Goal: Task Accomplishment & Management: Use online tool/utility

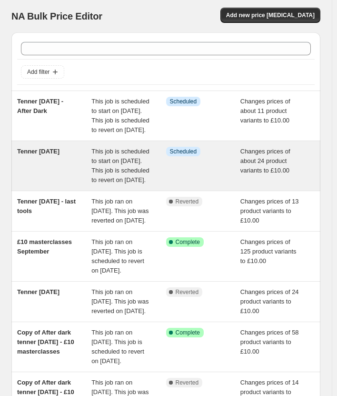
click at [57, 155] on span "Tenner Tuesday 16th September 2025" at bounding box center [38, 151] width 42 height 7
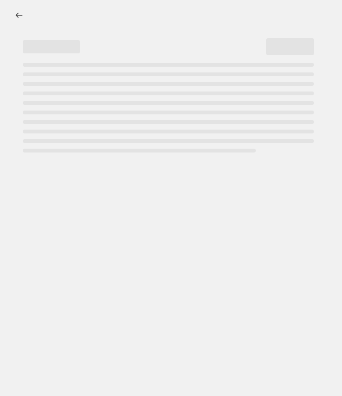
select select "no_change"
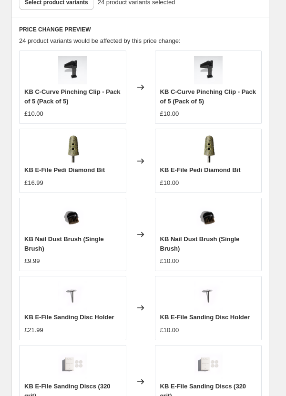
scroll to position [1000, 0]
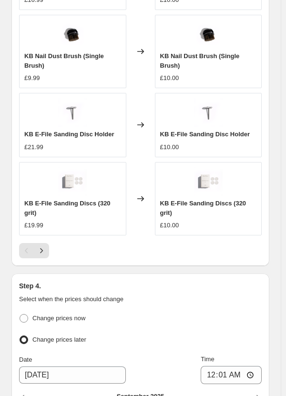
click at [45, 246] on icon "Next" at bounding box center [42, 251] width 10 height 10
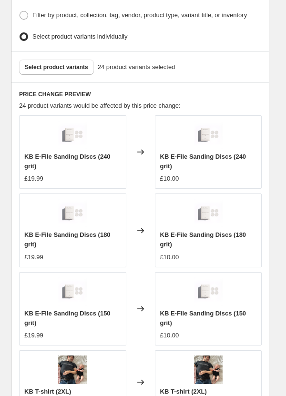
scroll to position [1039, 0]
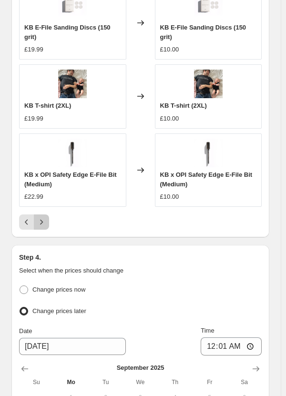
click at [47, 214] on button "Next" at bounding box center [41, 221] width 15 height 15
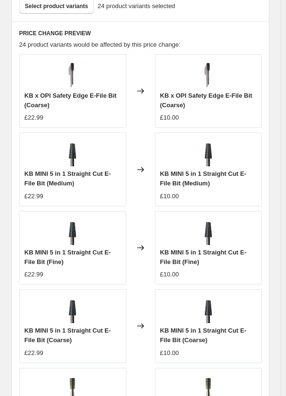
scroll to position [810, 0]
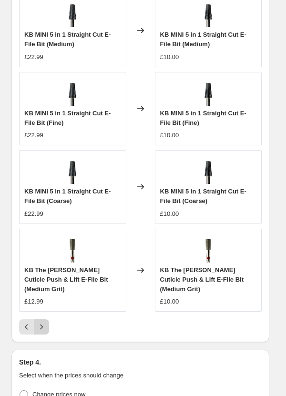
click at [41, 322] on icon "Next" at bounding box center [42, 327] width 10 height 10
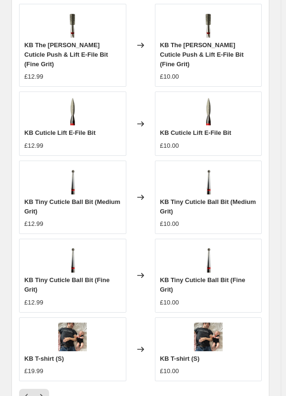
scroll to position [857, 0]
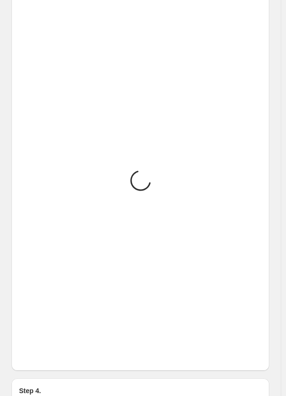
scroll to position [848, 0]
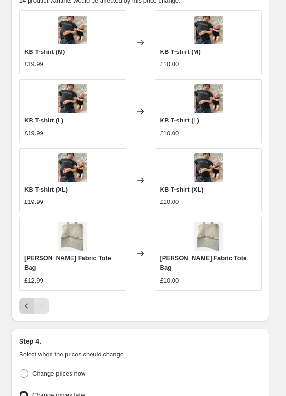
click at [27, 301] on icon "Previous" at bounding box center [27, 306] width 10 height 10
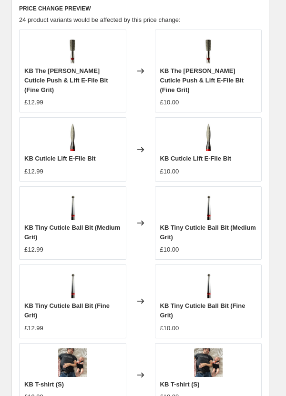
scroll to position [857, 0]
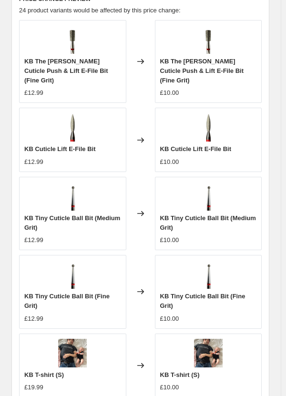
click at [27, 371] on div "KB The Erin Cuticle Push & Lift E-File Bit (Fine Grit) £12.99 Changed to KB The…" at bounding box center [140, 220] width 242 height 400
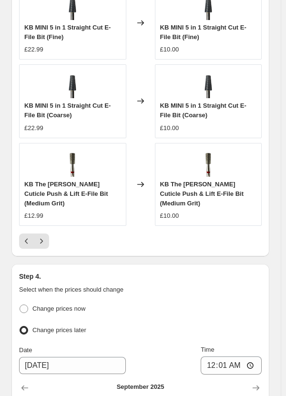
scroll to position [1048, 0]
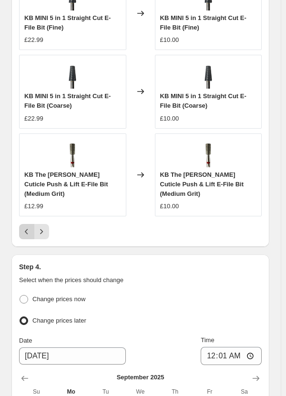
click at [23, 227] on icon "Previous" at bounding box center [27, 232] width 10 height 10
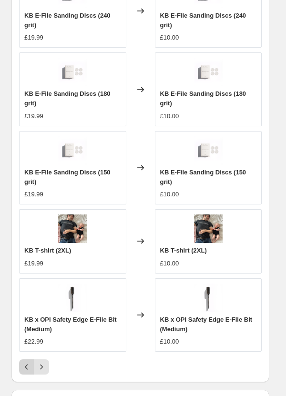
scroll to position [943, 0]
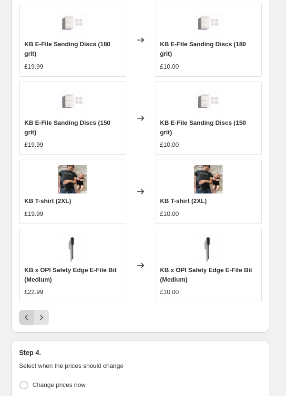
click at [25, 313] on icon "Previous" at bounding box center [27, 318] width 10 height 10
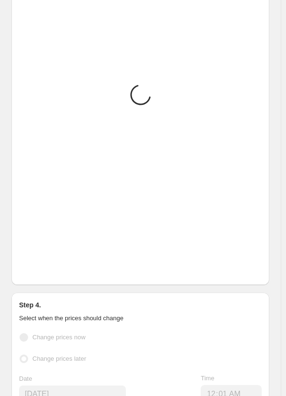
scroll to position [953, 0]
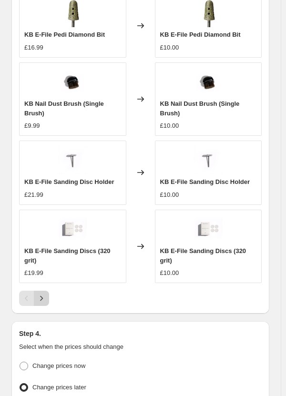
click at [43, 293] on icon "Next" at bounding box center [42, 298] width 10 height 10
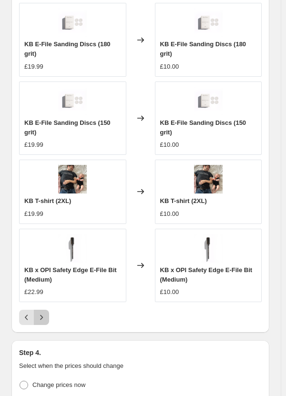
click at [45, 313] on icon "Next" at bounding box center [42, 318] width 10 height 10
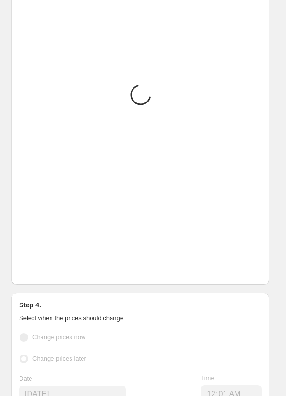
scroll to position [953, 0]
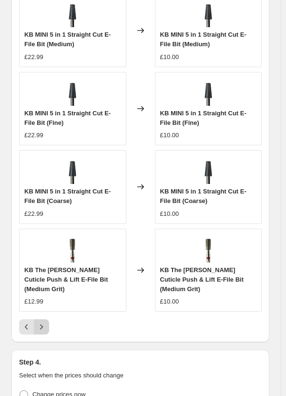
click at [35, 319] on button "Next" at bounding box center [41, 326] width 15 height 15
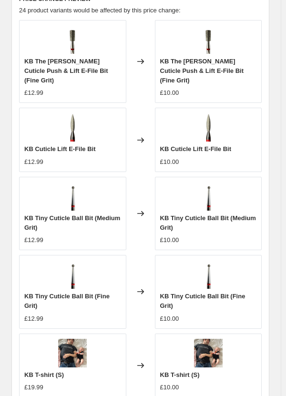
scroll to position [905, 0]
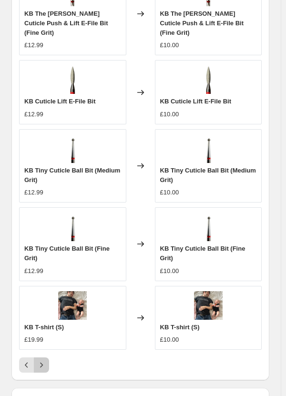
click at [44, 360] on icon "Next" at bounding box center [42, 365] width 10 height 10
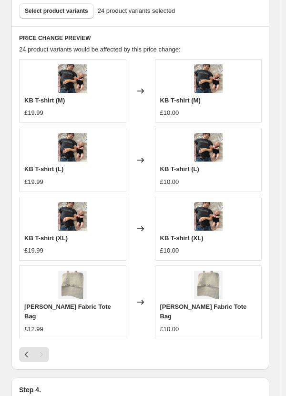
scroll to position [753, 0]
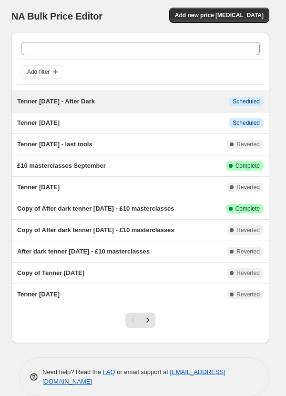
click at [80, 104] on span "Tenner Tuesday 16th September 2025 - After Dark" at bounding box center [56, 101] width 78 height 7
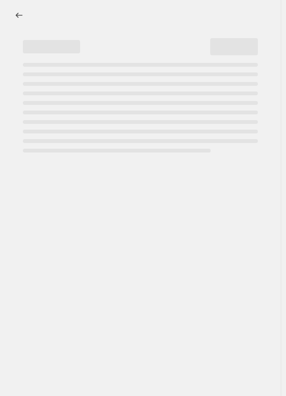
select select "no_change"
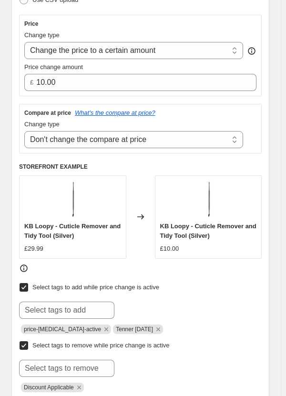
scroll to position [333, 0]
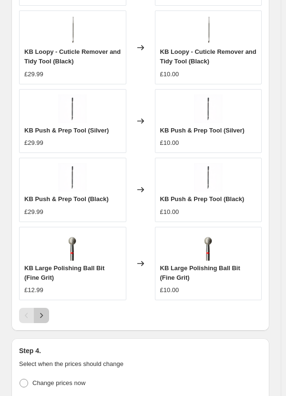
click at [45, 314] on icon "Next" at bounding box center [42, 316] width 10 height 10
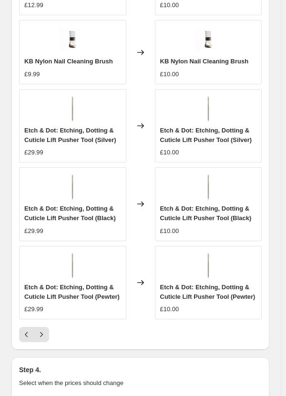
scroll to position [953, 0]
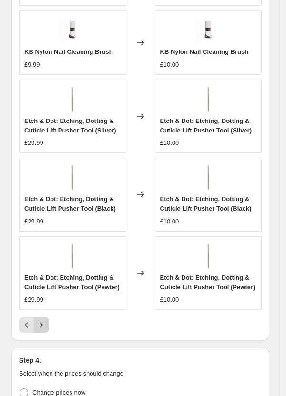
click at [46, 322] on button "Next" at bounding box center [41, 324] width 15 height 15
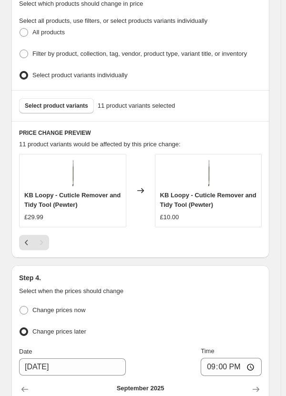
scroll to position [731, 0]
click at [25, 235] on button "Previous" at bounding box center [26, 242] width 15 height 15
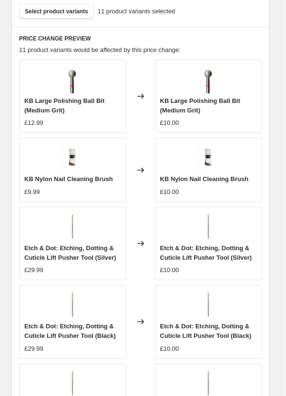
scroll to position [969, 0]
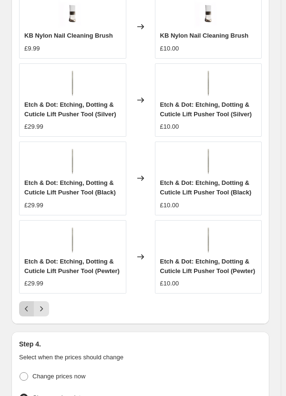
click at [25, 306] on icon "Previous" at bounding box center [27, 309] width 10 height 10
